Goal: Transaction & Acquisition: Book appointment/travel/reservation

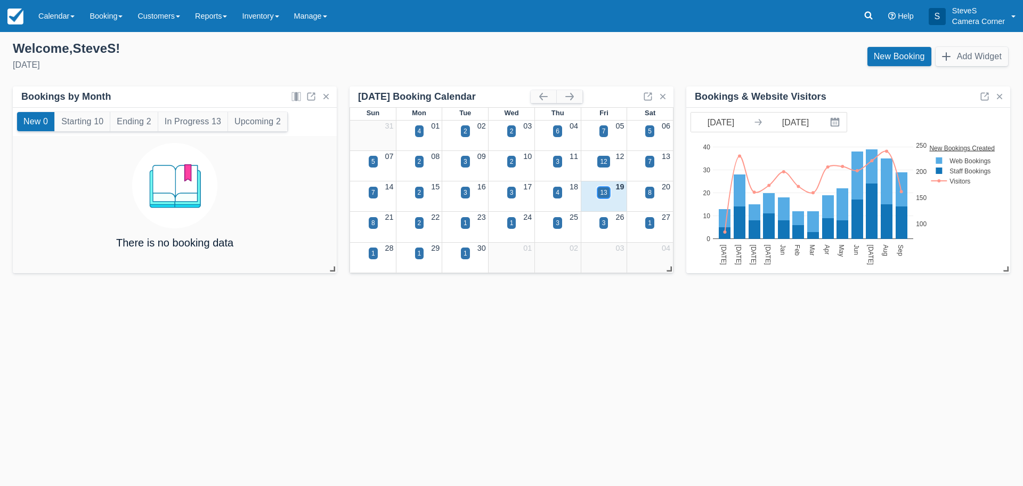
click at [602, 191] on div "13" at bounding box center [603, 193] width 7 height 10
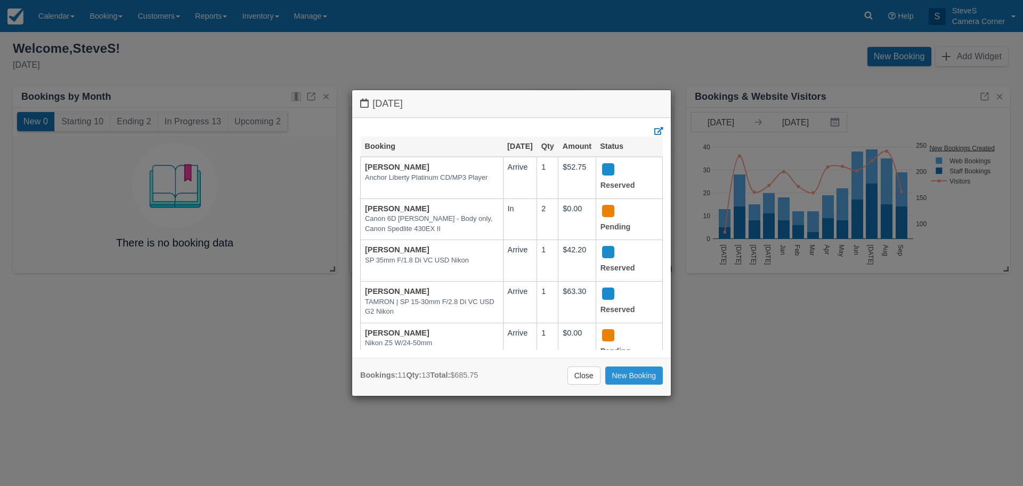
click at [641, 377] on link "New Booking" at bounding box center [635, 375] width 58 height 18
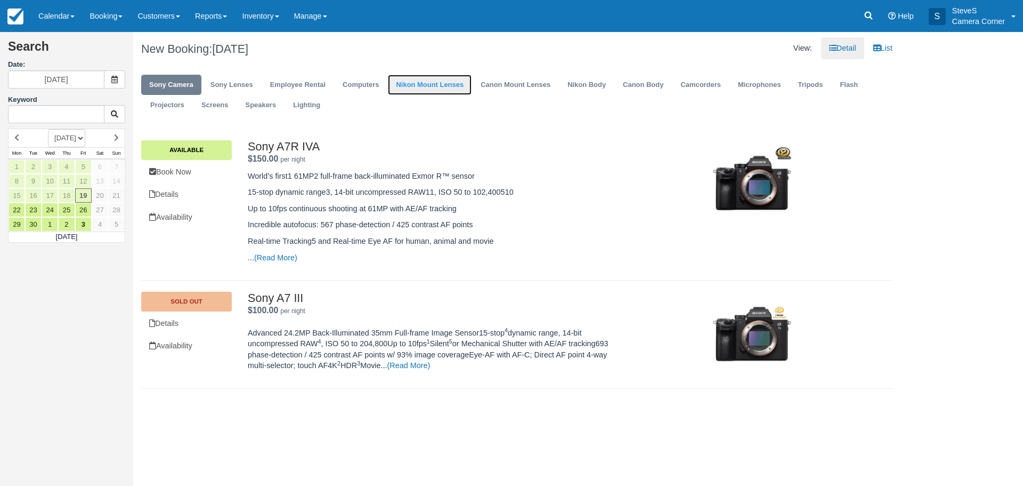
click at [424, 84] on link "Nikon Mount Lenses" at bounding box center [430, 85] width 84 height 21
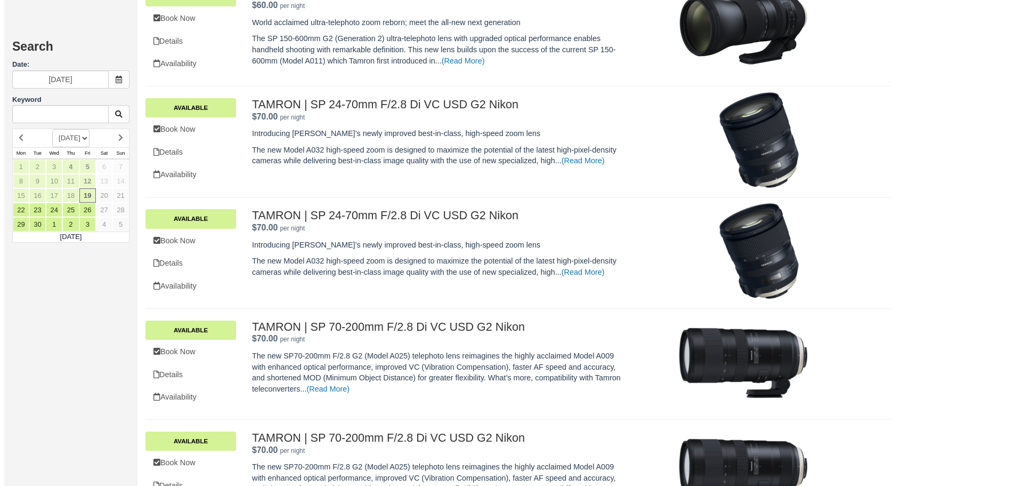
scroll to position [490, 0]
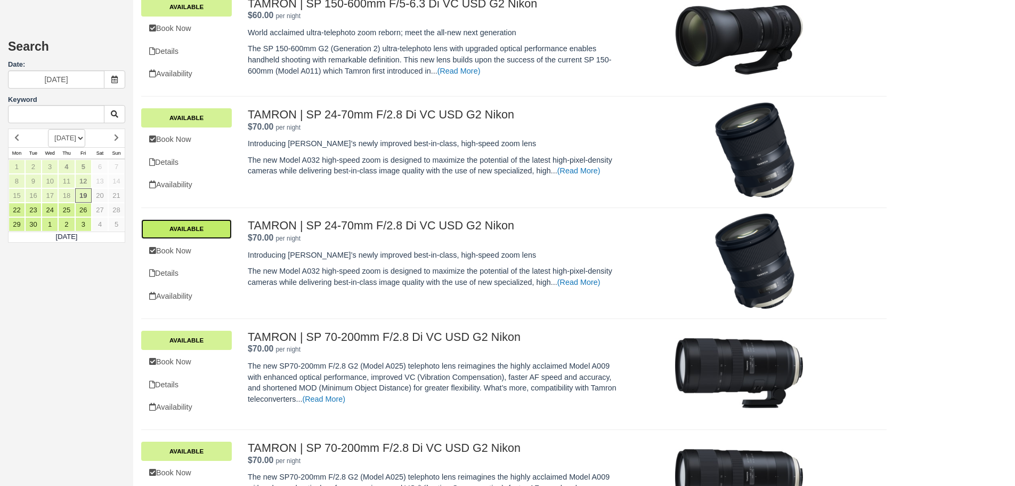
click at [198, 225] on link "Available" at bounding box center [186, 228] width 91 height 19
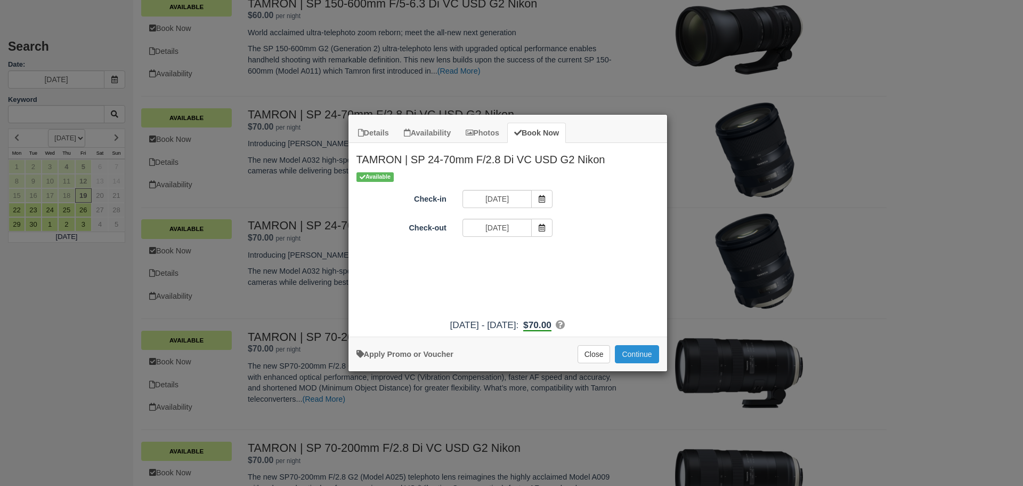
click at [636, 353] on button "Continue" at bounding box center [637, 354] width 44 height 18
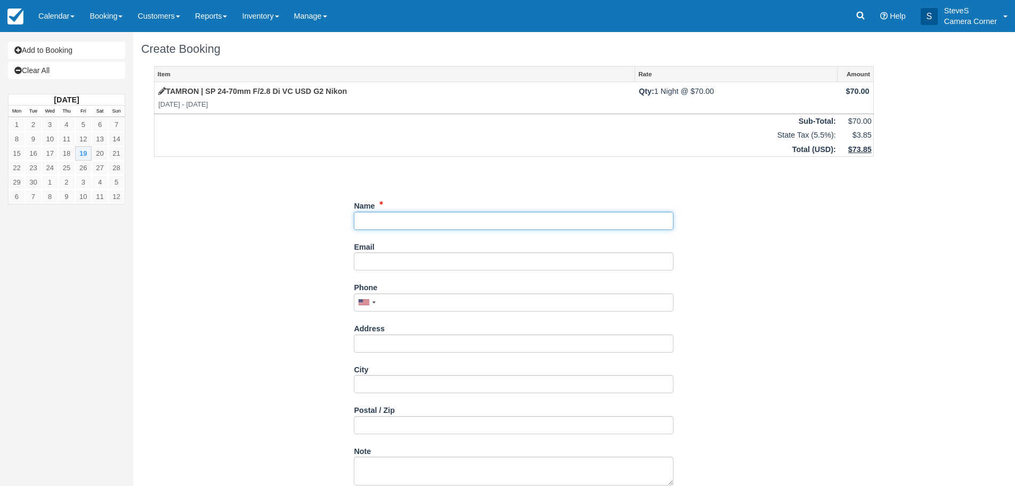
click at [393, 223] on input "Name" at bounding box center [514, 221] width 320 height 18
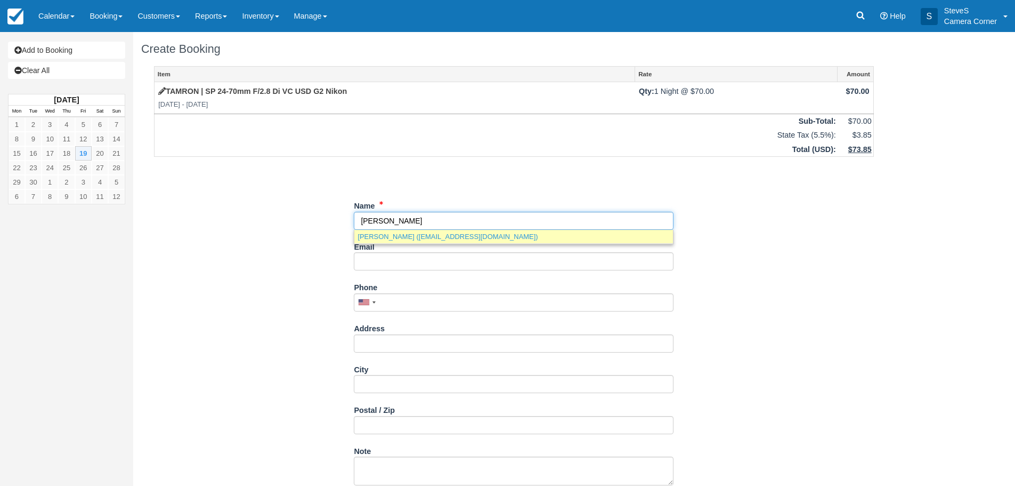
click at [392, 232] on link "Brittany Bruss (bdkuchta@yahoo.com)" at bounding box center [513, 236] width 319 height 13
type input "Brittany Bruss"
type input "bdkuchta@yahoo.com"
type input "+14803349853"
type input "995 Hilcrest HGTS"
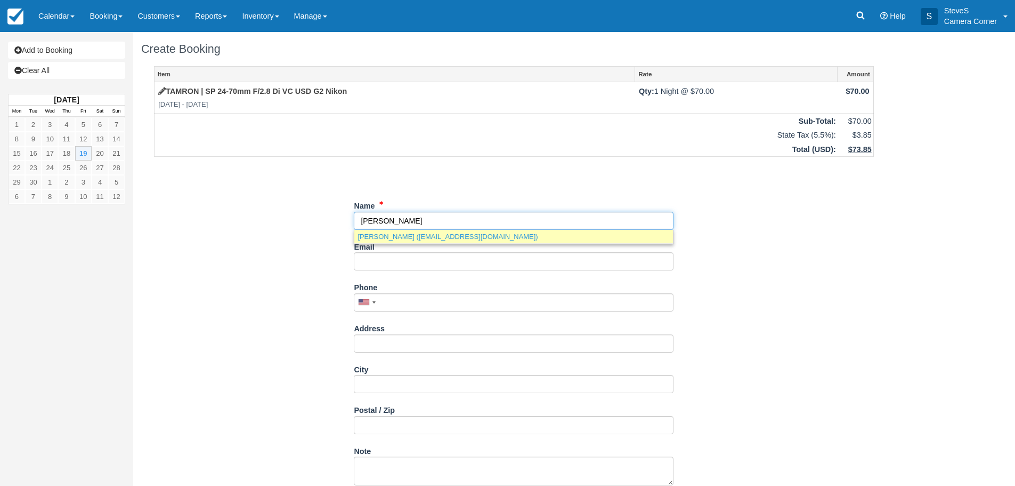
type input "Howard"
type input "54313"
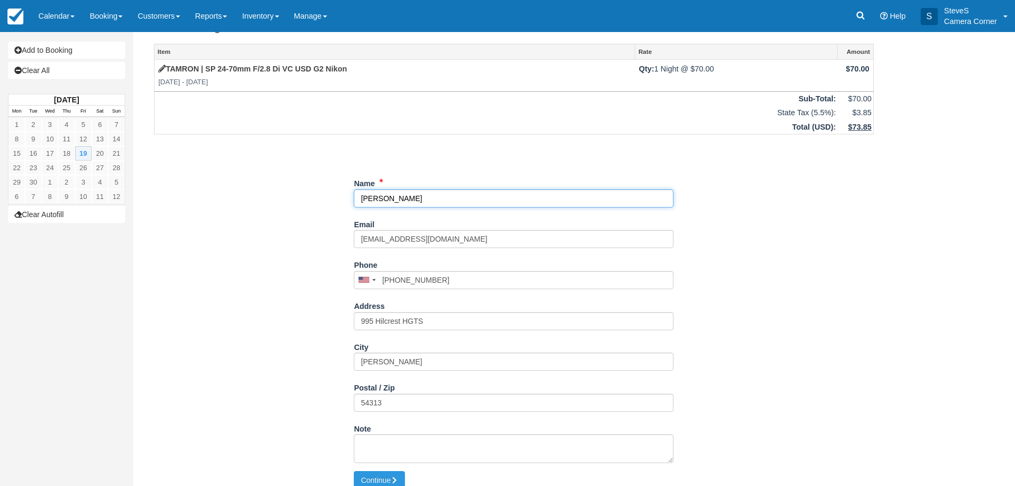
scroll to position [34, 0]
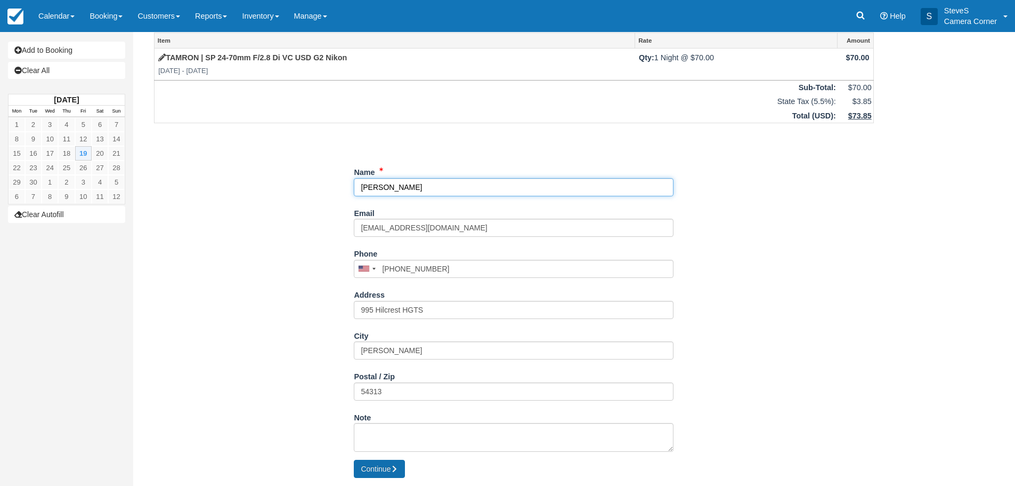
type input "Brittany Bruss"
click at [370, 467] on button "Continue" at bounding box center [379, 468] width 51 height 18
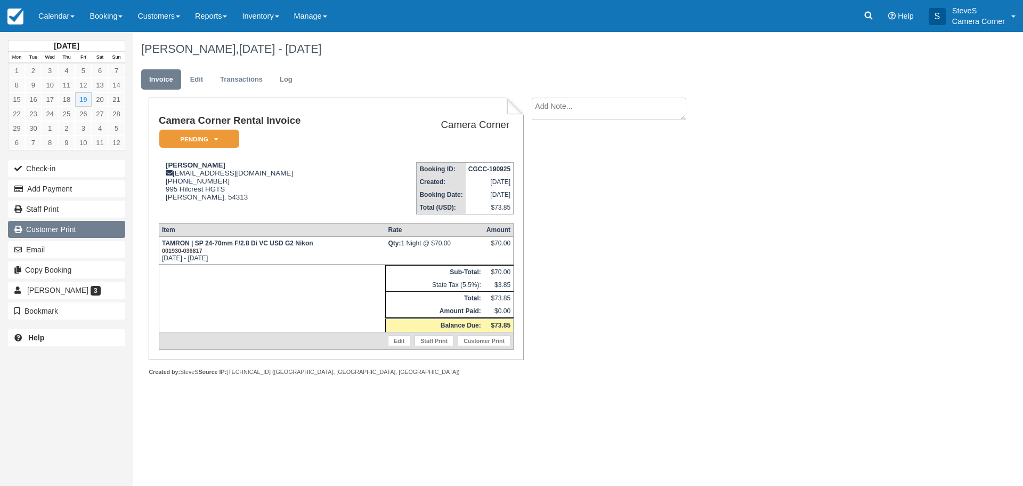
click at [41, 226] on link "Customer Print" at bounding box center [66, 229] width 117 height 17
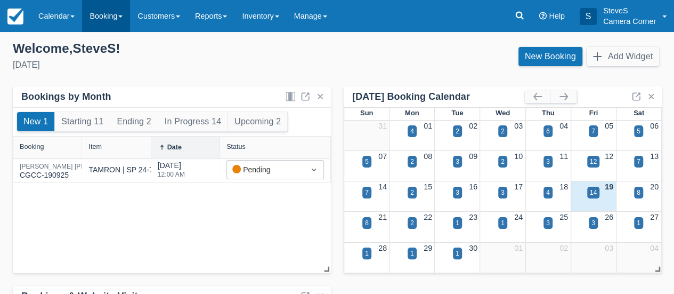
click at [108, 13] on link "Booking" at bounding box center [106, 16] width 48 height 32
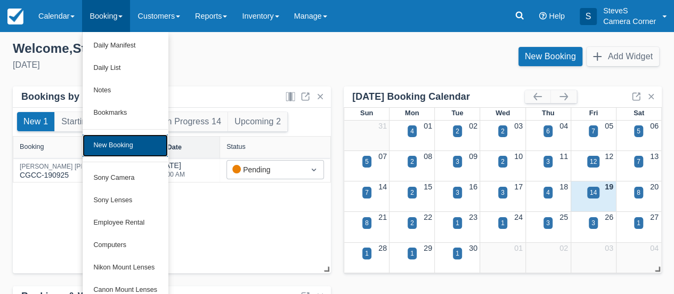
click at [109, 140] on link "New Booking" at bounding box center [125, 145] width 85 height 22
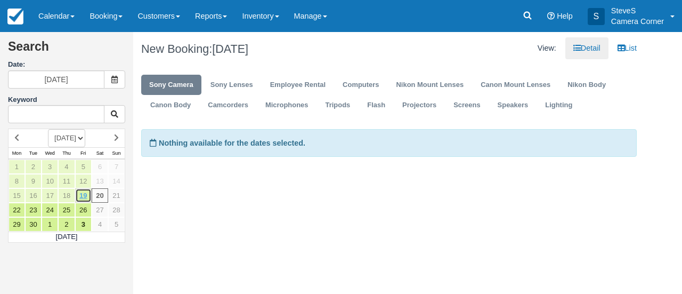
click at [88, 190] on link "19" at bounding box center [83, 195] width 17 height 14
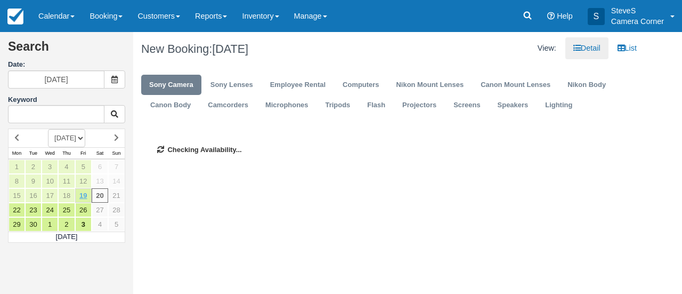
type input "[DATE]"
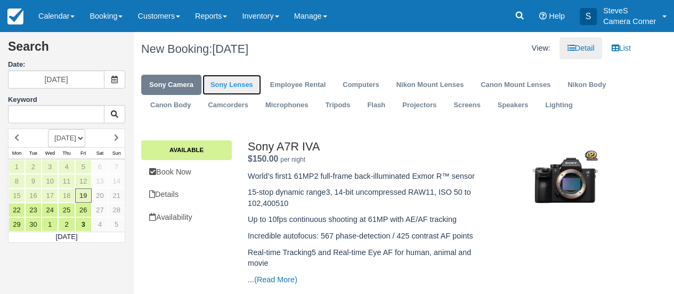
click at [225, 86] on link "Sony Lenses" at bounding box center [232, 85] width 59 height 21
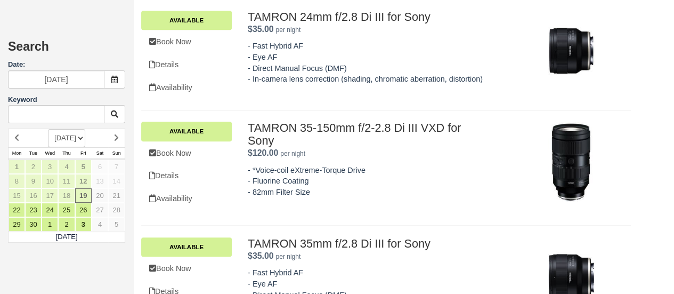
scroll to position [438, 0]
